Goal: Information Seeking & Learning: Find specific fact

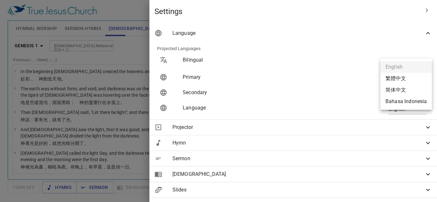
click at [417, 78] on body "Select a tutorial Settings Hymnal Worship Sermon Hymns [DEMOGRAPHIC_DATA] Slide…" at bounding box center [218, 101] width 437 height 202
click at [410, 99] on li "Bahasa Indonesia" at bounding box center [405, 102] width 51 height 12
type input "id"
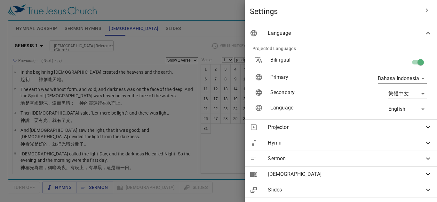
click at [239, 8] on div at bounding box center [218, 101] width 437 height 202
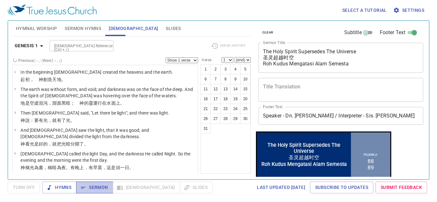
click at [105, 188] on span "Sermon" at bounding box center [94, 188] width 27 height 8
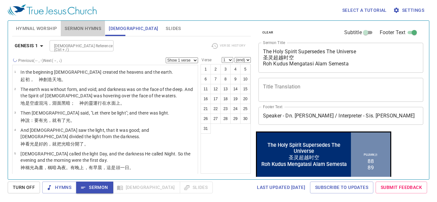
click at [96, 26] on span "Sermon Hymns" at bounding box center [83, 29] width 36 height 8
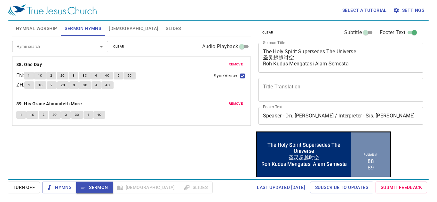
click at [113, 28] on span "[DEMOGRAPHIC_DATA]" at bounding box center [133, 29] width 49 height 8
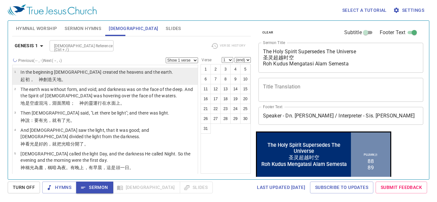
click at [75, 79] on p "﻿起初 ，　[DEMOGRAPHIC_DATA] 創造 天 地 。" at bounding box center [96, 79] width 152 height 6
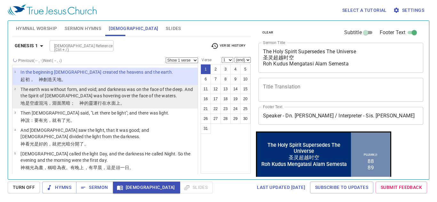
click at [102, 95] on p "The earth was without form, and void; and darkness was on the face of the deep.…" at bounding box center [107, 92] width 175 height 13
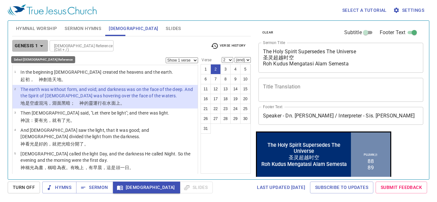
click at [37, 46] on b "Genesis 1" at bounding box center [26, 46] width 23 height 8
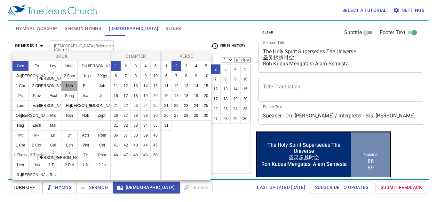
click at [66, 86] on button "Neh" at bounding box center [69, 86] width 17 height 10
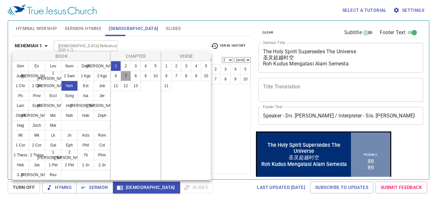
click at [123, 75] on button "7" at bounding box center [126, 76] width 10 height 10
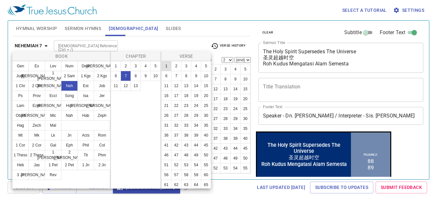
click at [169, 65] on button "1" at bounding box center [166, 66] width 10 height 10
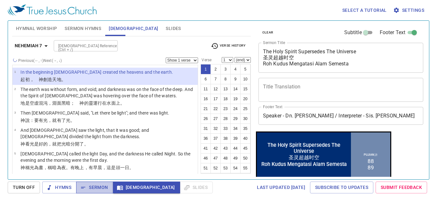
click at [103, 184] on span "Sermon" at bounding box center [94, 188] width 27 height 8
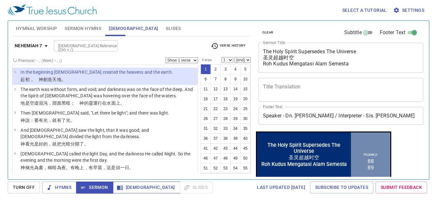
click at [124, 186] on span "[DEMOGRAPHIC_DATA]" at bounding box center [146, 188] width 57 height 8
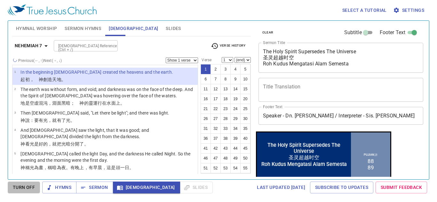
click at [32, 187] on span "Turn Off" at bounding box center [24, 188] width 22 height 8
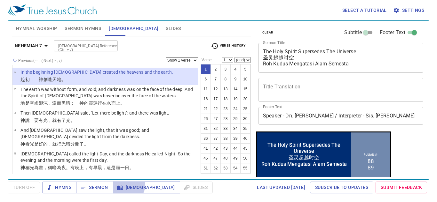
click at [127, 185] on span "[DEMOGRAPHIC_DATA]" at bounding box center [146, 188] width 57 height 8
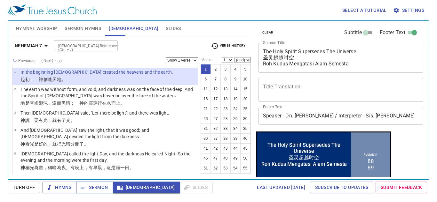
click at [86, 182] on button "Sermon" at bounding box center [94, 188] width 37 height 12
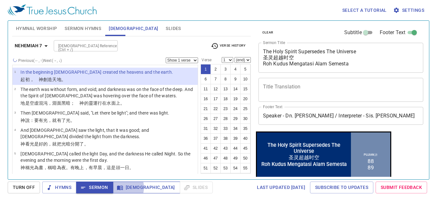
click at [120, 188] on icon "button" at bounding box center [120, 188] width 6 height 6
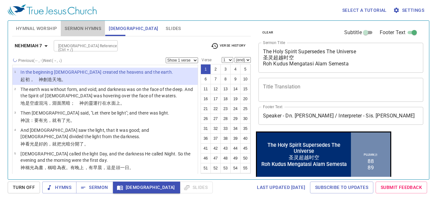
click at [74, 28] on span "Sermon Hymns" at bounding box center [83, 29] width 36 height 8
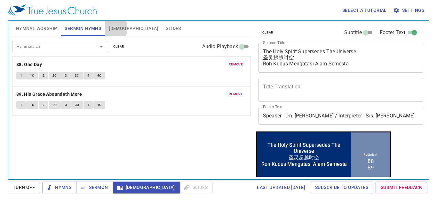
click at [107, 28] on button "[DEMOGRAPHIC_DATA]" at bounding box center [133, 28] width 57 height 15
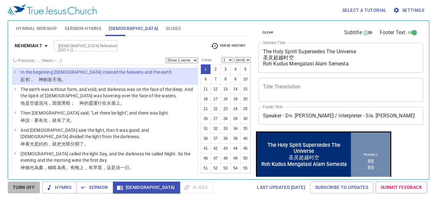
click at [19, 185] on span "Turn Off" at bounding box center [24, 188] width 22 height 8
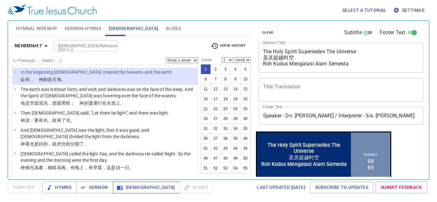
click at [134, 191] on span "[DEMOGRAPHIC_DATA]" at bounding box center [146, 188] width 57 height 8
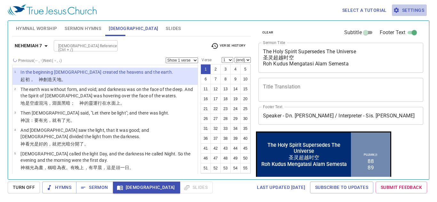
click at [414, 10] on span "Settings" at bounding box center [409, 10] width 30 height 8
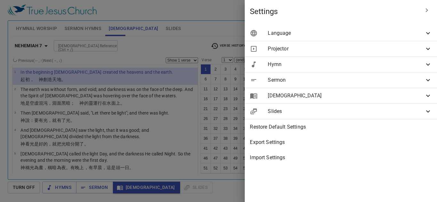
click at [307, 33] on span "Language" at bounding box center [346, 33] width 156 height 8
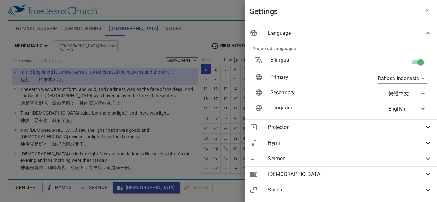
click at [302, 176] on span "[DEMOGRAPHIC_DATA]" at bounding box center [346, 175] width 156 height 8
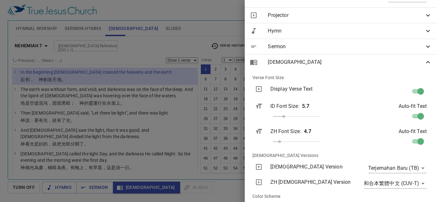
scroll to position [160, 0]
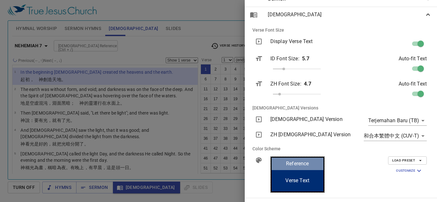
click at [117, 95] on div at bounding box center [218, 101] width 437 height 202
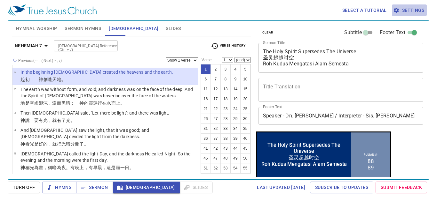
click at [411, 12] on span "Settings" at bounding box center [409, 10] width 30 height 8
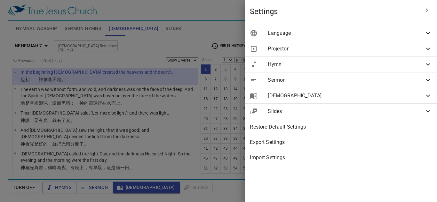
click at [326, 35] on span "Language" at bounding box center [346, 33] width 156 height 8
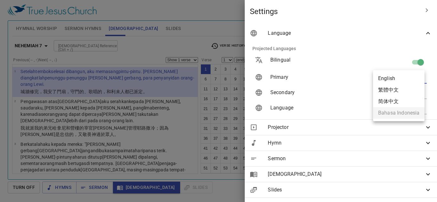
click at [418, 76] on body "Select a tutorial Settings Hymnal Worship Sermon Hymns [DEMOGRAPHIC_DATA] Slide…" at bounding box center [218, 101] width 437 height 202
click at [392, 113] on ul "English 繁體中文 简体中文 Bahasa Indonesia" at bounding box center [398, 95] width 51 height 51
click at [140, 117] on div at bounding box center [218, 101] width 437 height 202
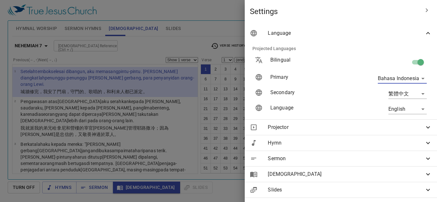
click at [188, 35] on div at bounding box center [218, 101] width 437 height 202
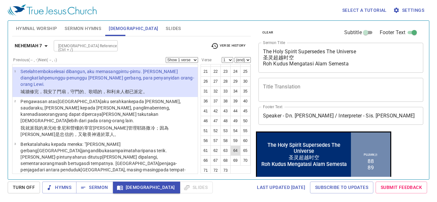
scroll to position [79, 0]
click at [225, 144] on button "63" at bounding box center [225, 149] width 10 height 10
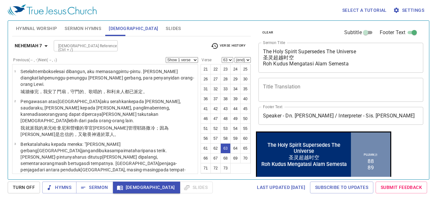
scroll to position [1222, 0]
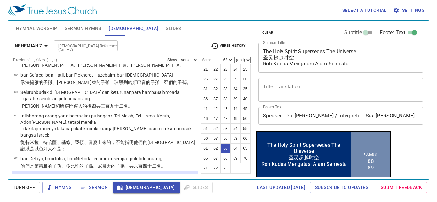
select select "64"
